Goal: Task Accomplishment & Management: Manage account settings

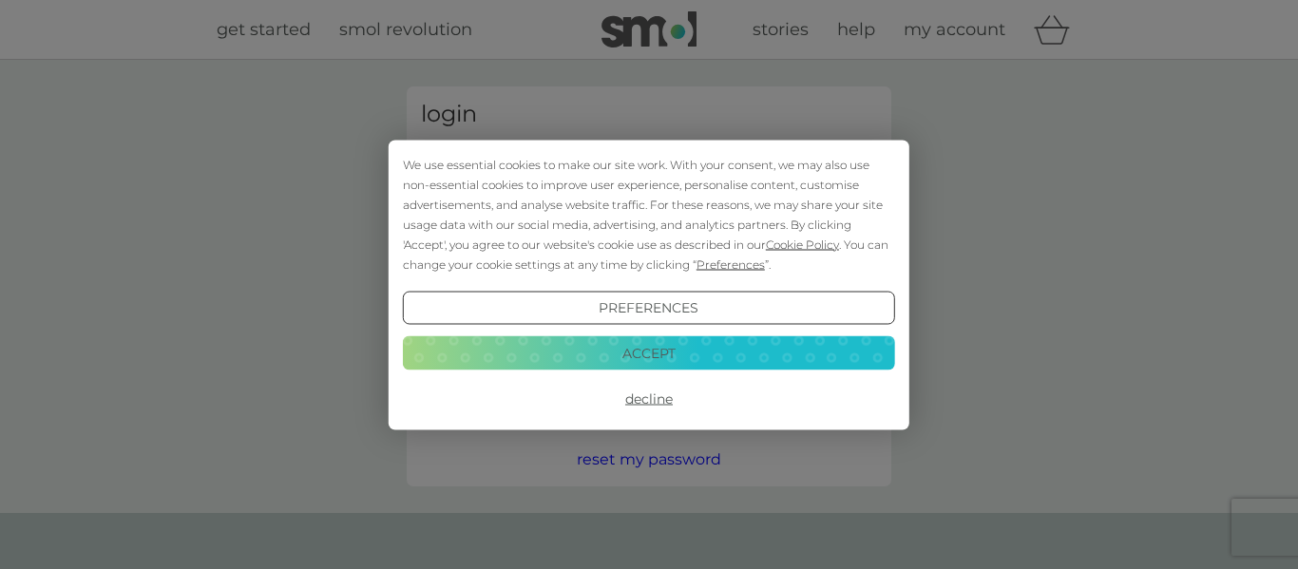
type input "anniest2003@yahoo.co.uk"
click at [635, 357] on button "Accept" at bounding box center [649, 353] width 492 height 34
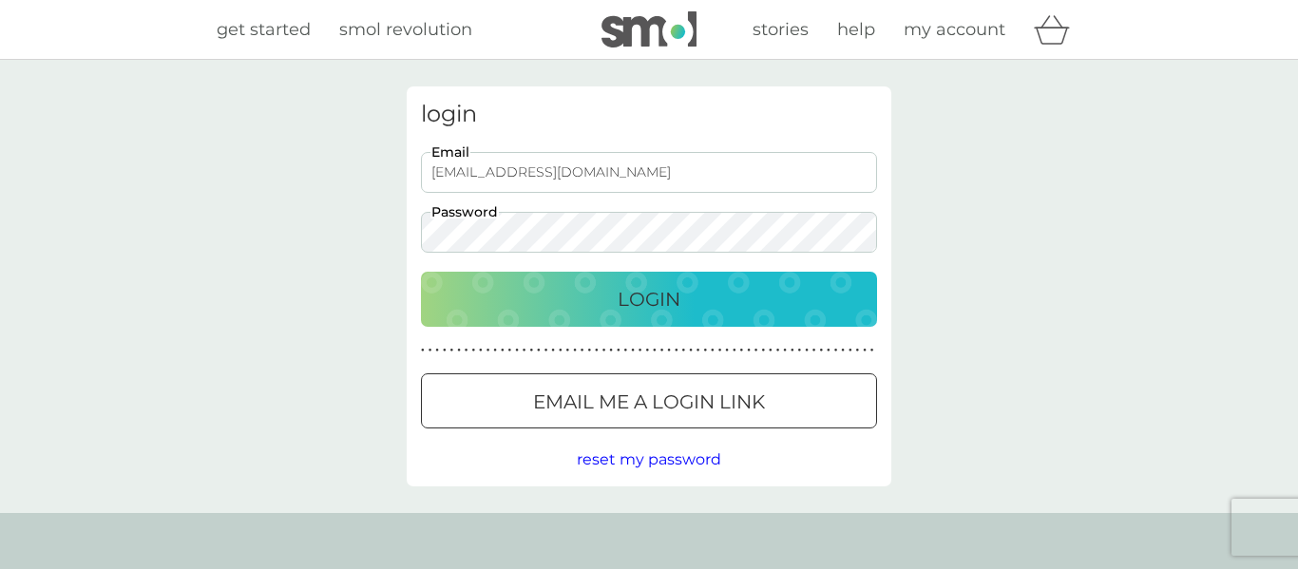
click at [642, 294] on p "Login" at bounding box center [648, 299] width 63 height 30
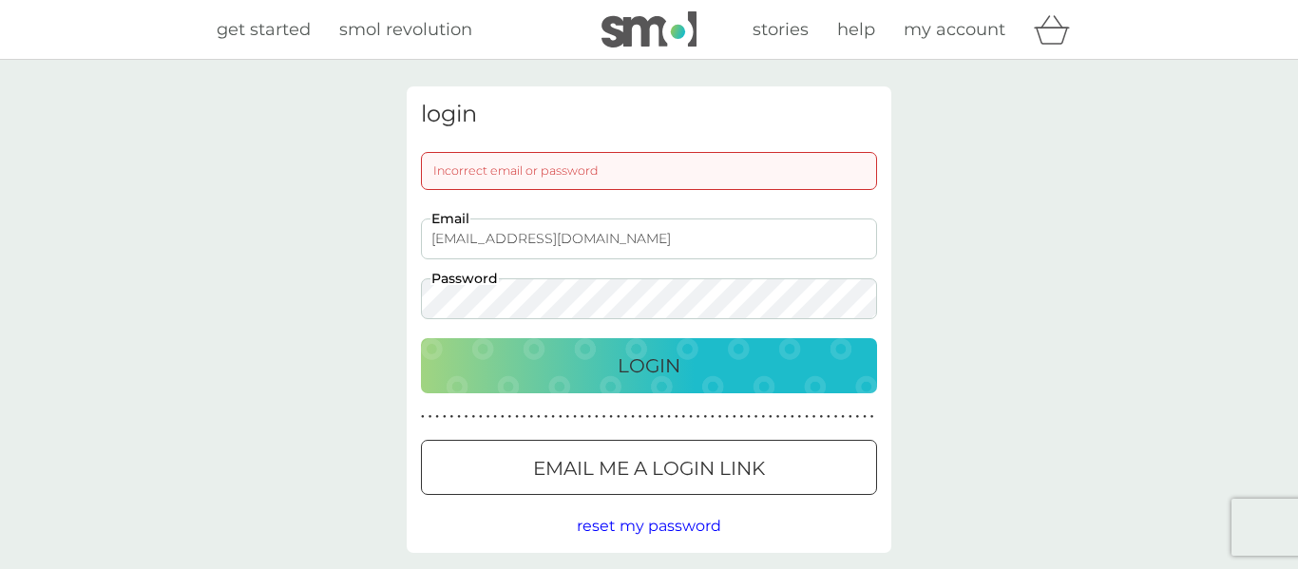
click at [650, 368] on p "Login" at bounding box center [648, 365] width 63 height 30
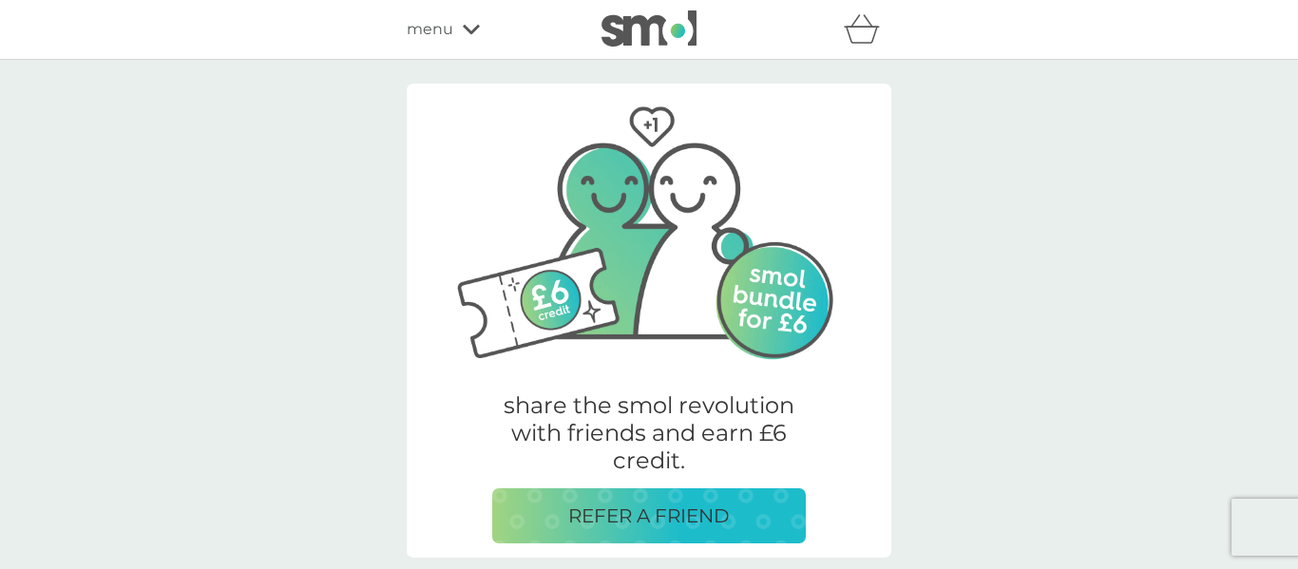
click at [469, 31] on icon at bounding box center [471, 29] width 17 height 9
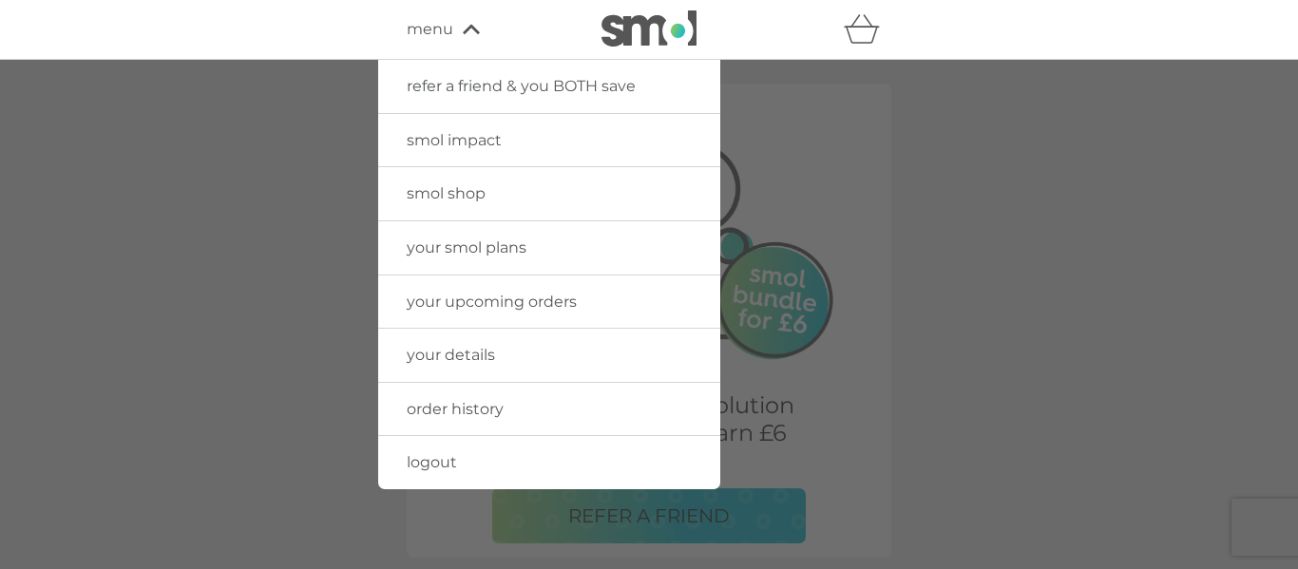
click at [491, 412] on span "order history" at bounding box center [455, 409] width 97 height 18
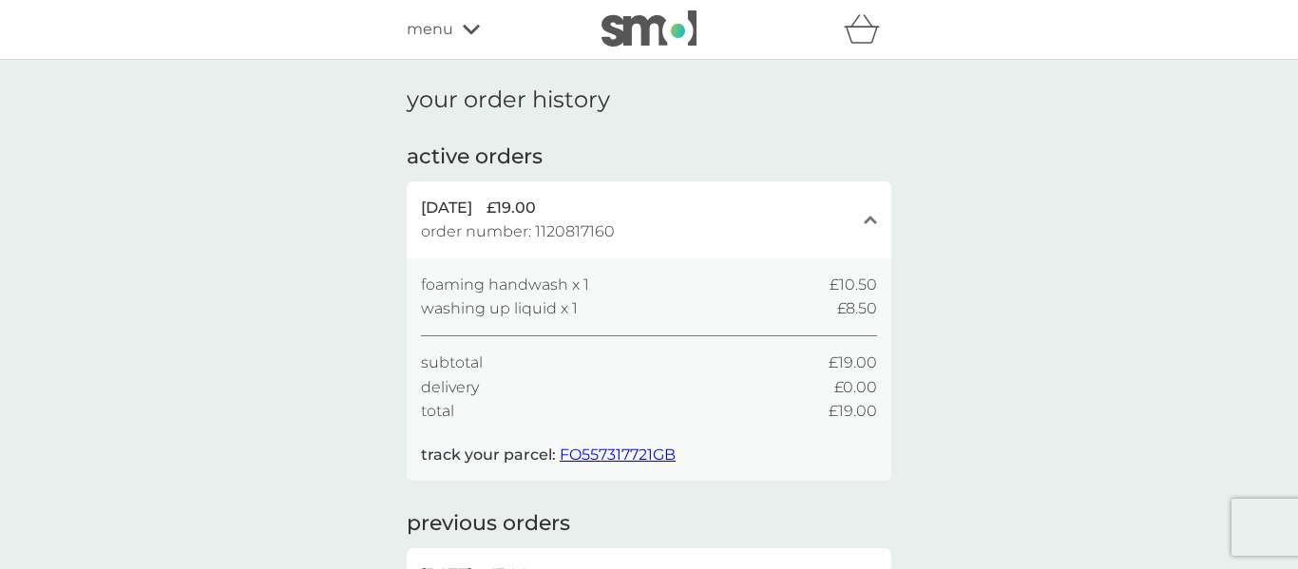
click at [469, 30] on icon at bounding box center [471, 29] width 17 height 9
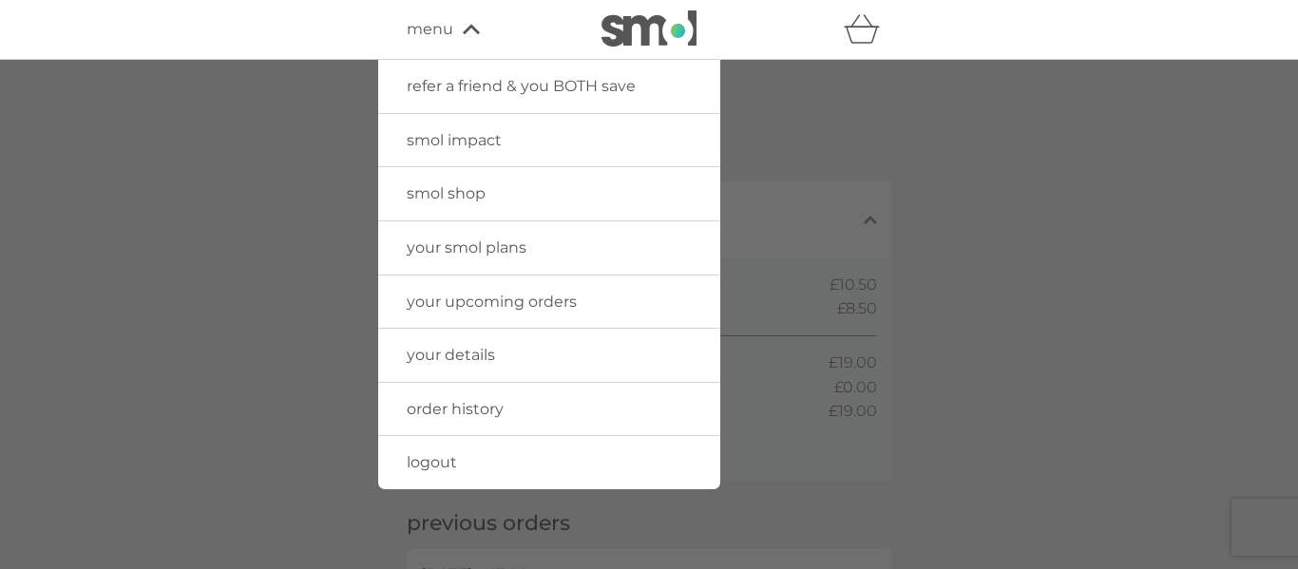
click at [541, 303] on span "your upcoming orders" at bounding box center [492, 302] width 170 height 18
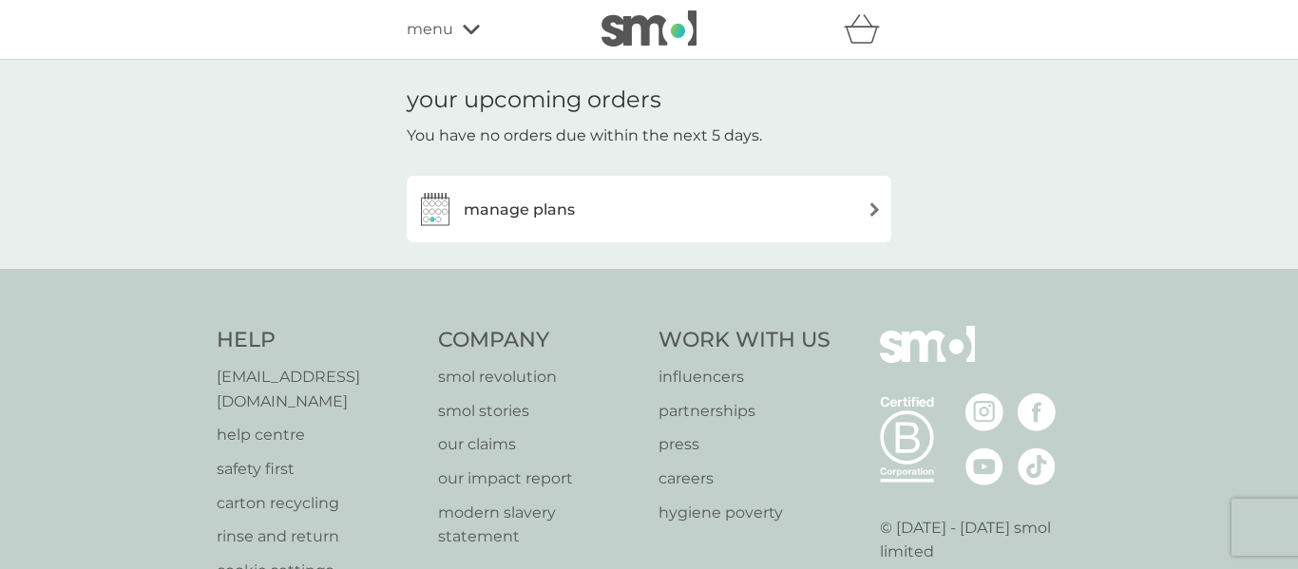
click at [875, 208] on img at bounding box center [874, 209] width 14 height 14
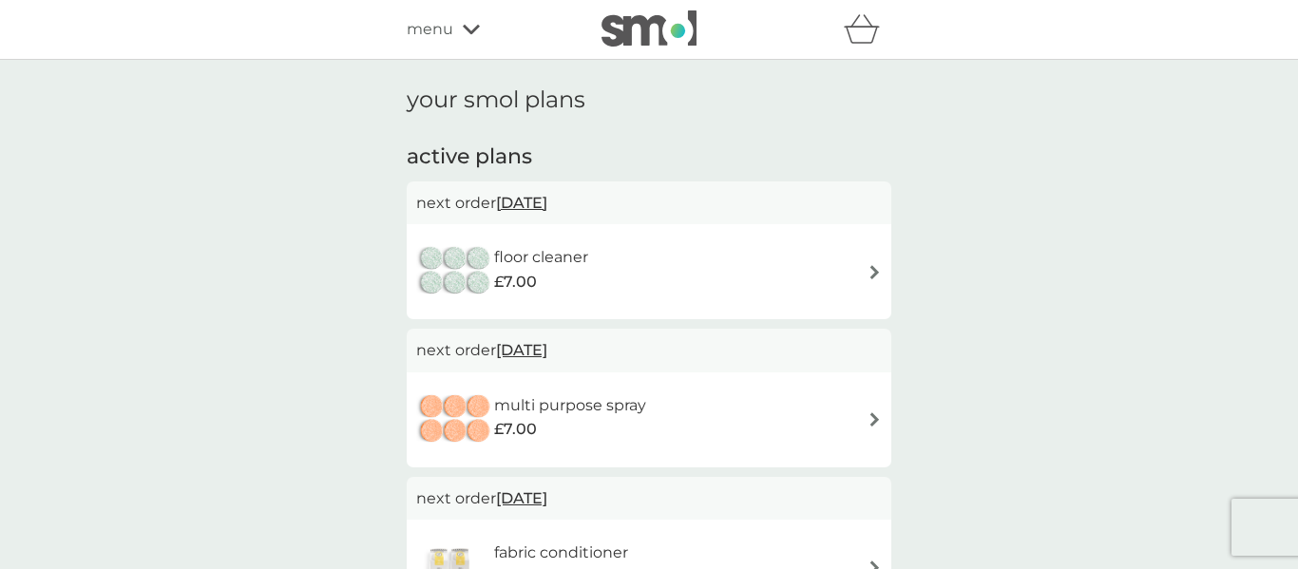
click at [468, 29] on icon at bounding box center [471, 29] width 17 height 9
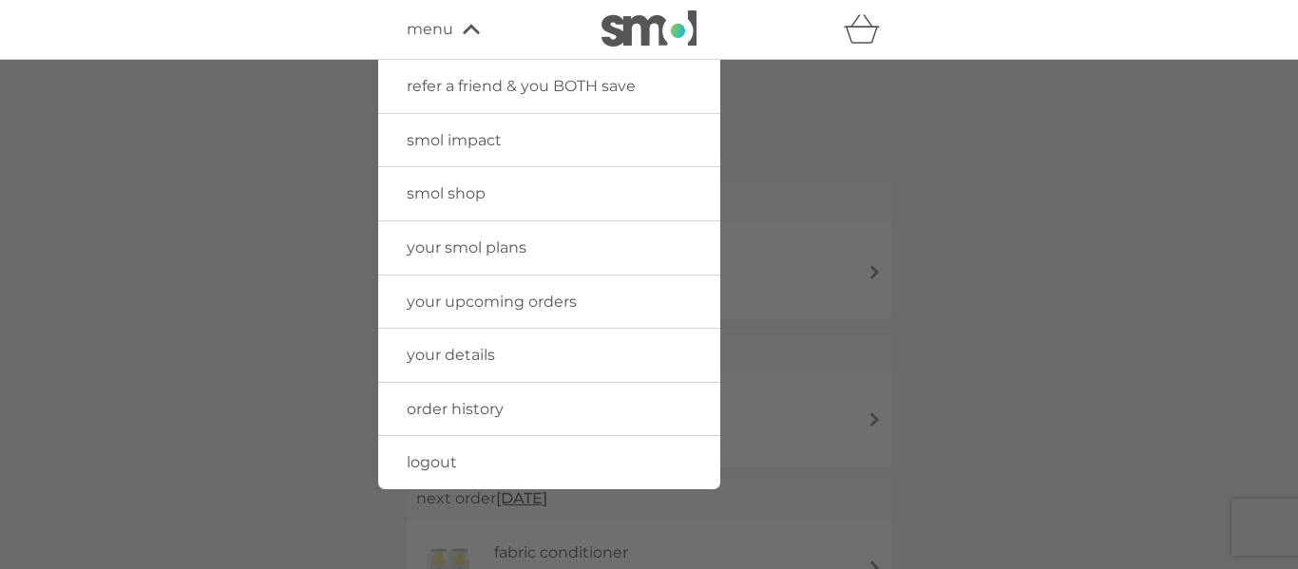
click at [445, 461] on span "logout" at bounding box center [432, 462] width 50 height 18
